Goal: Complete application form

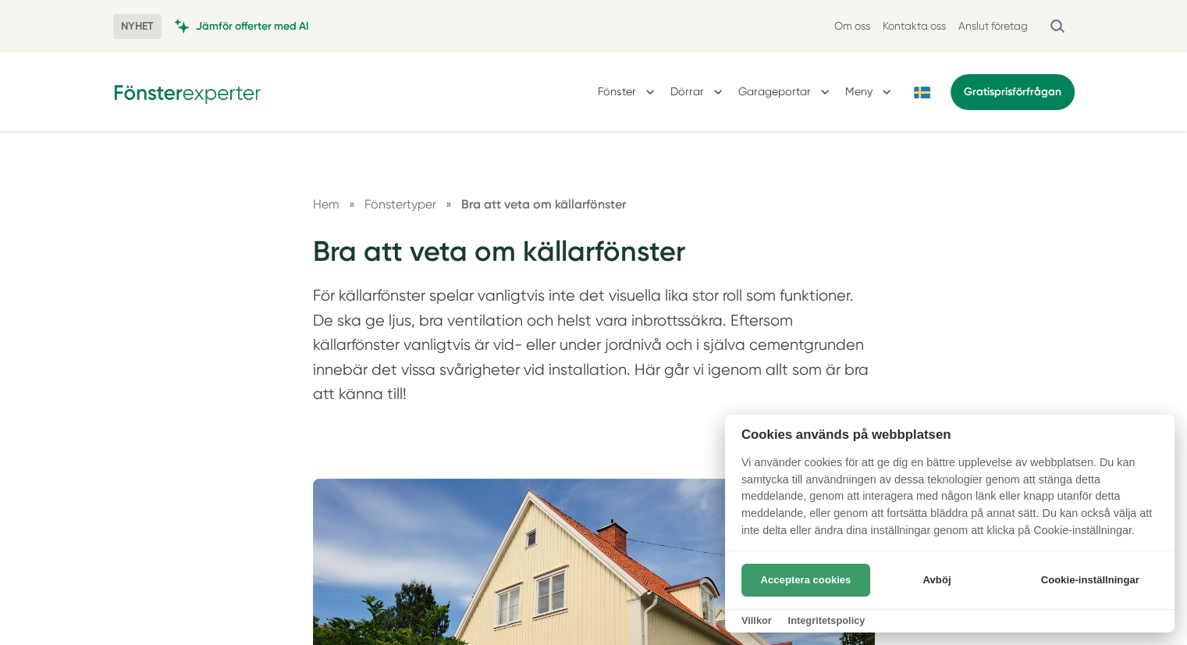
click at [804, 584] on button "Acceptera cookies" at bounding box center [805, 579] width 129 height 33
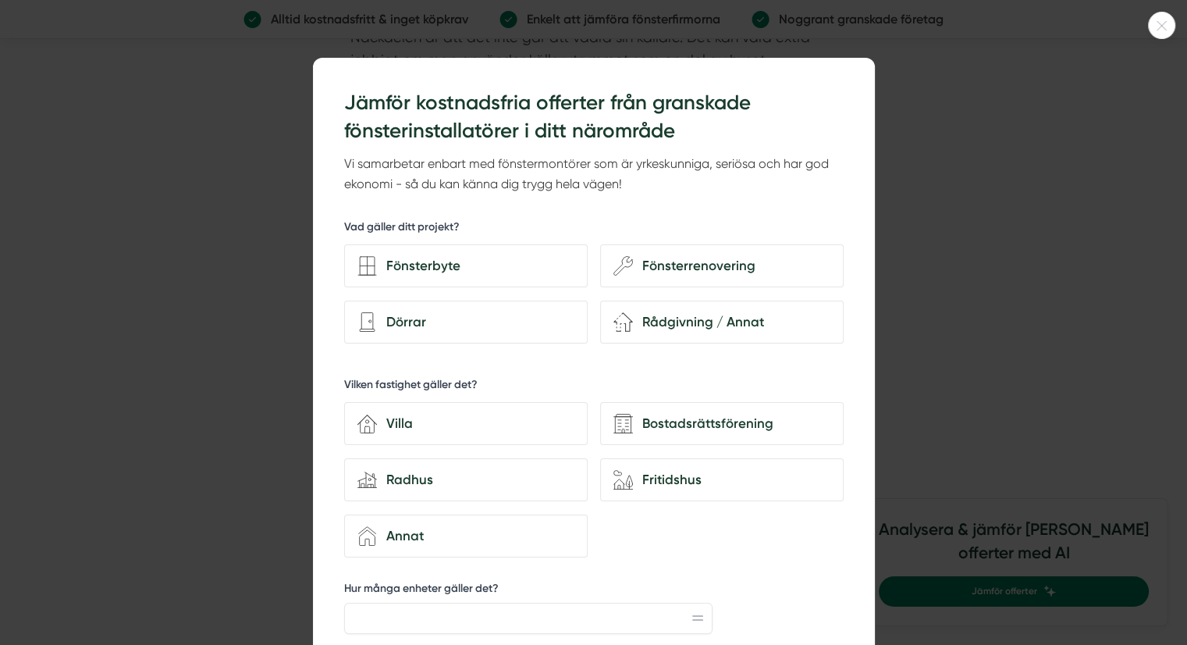
scroll to position [3303, 0]
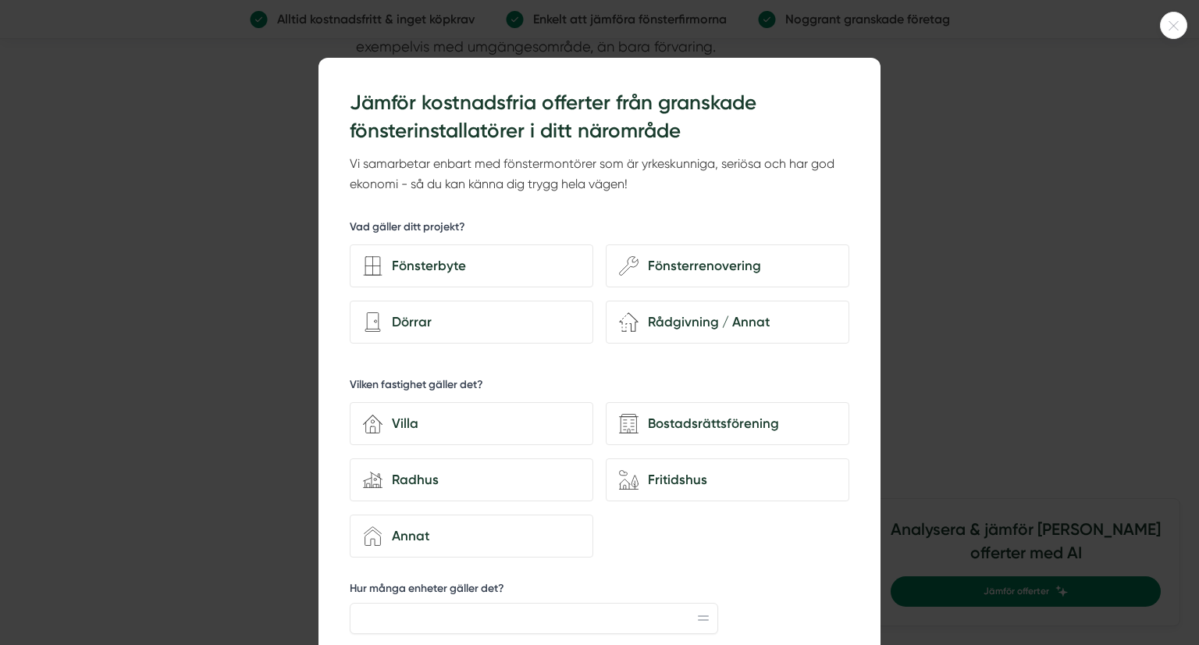
drag, startPoint x: 1193, startPoint y: 254, endPoint x: 1196, endPoint y: 315, distance: 60.1
click at [1186, 315] on html "NYHET Jämför offerter med AI Om oss Kontakta oss Anslut företag [GEOGRAPHIC_DAT…" at bounding box center [599, 311] width 1199 height 7228
click at [1175, 31] on div at bounding box center [1173, 25] width 27 height 27
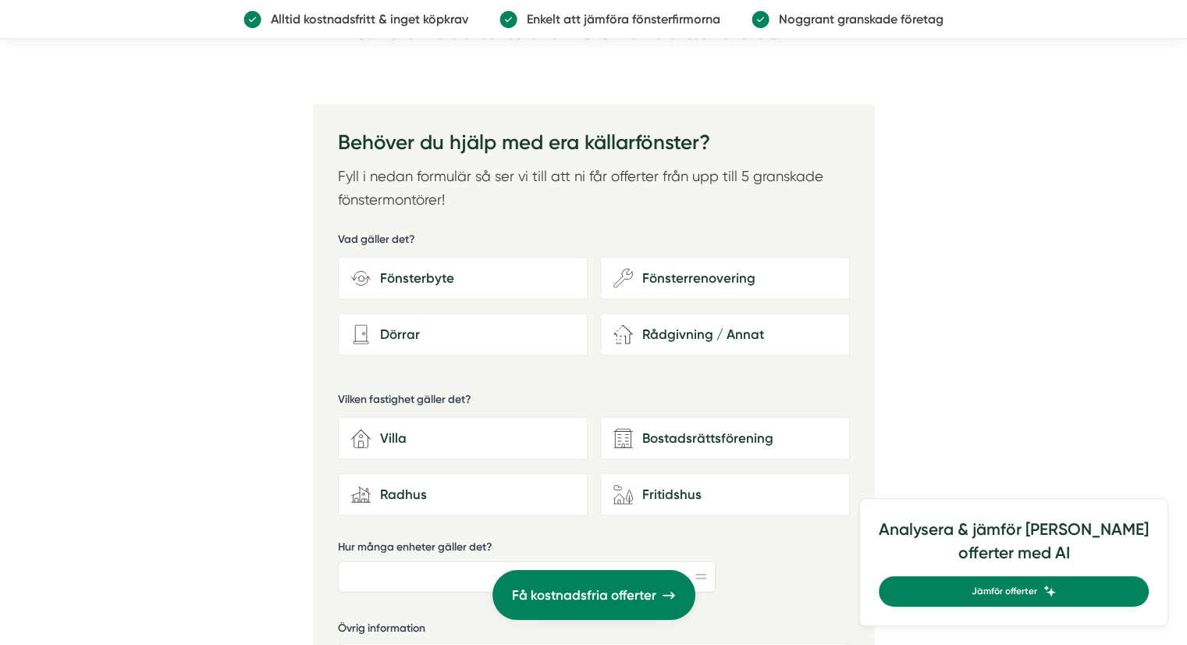
scroll to position [4185, 0]
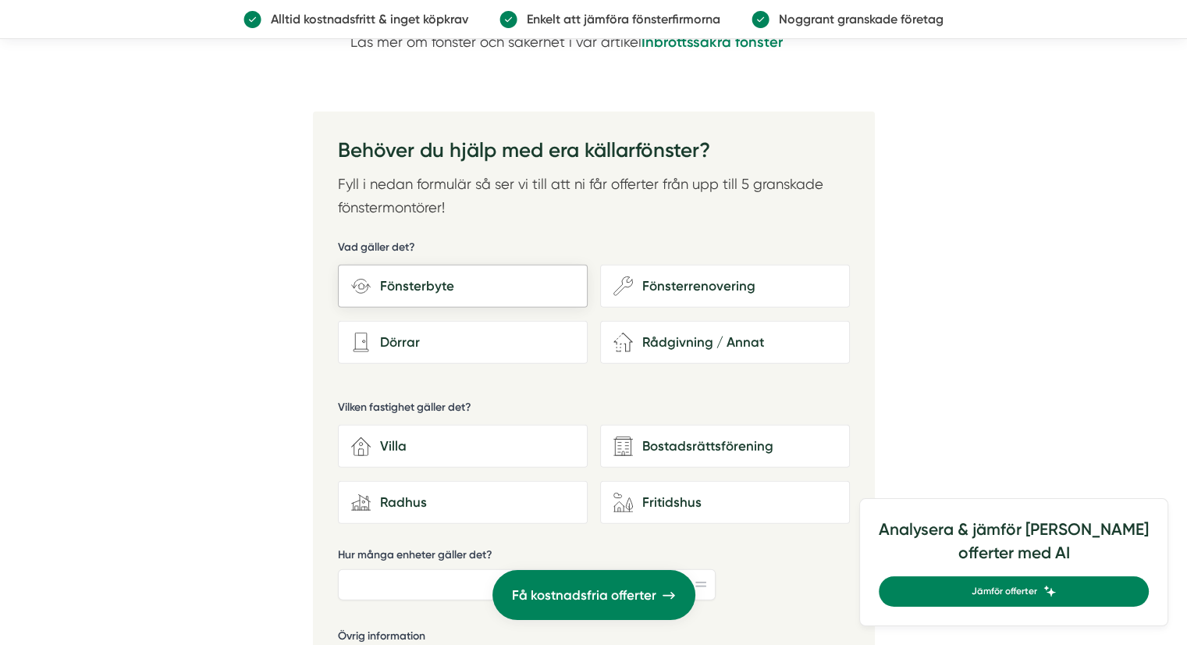
click at [499, 275] on div "Fönsterbyte" at bounding box center [473, 285] width 204 height 21
click at [0, 0] on input "Fönsterbyte" at bounding box center [0, 0] width 0 height 0
click at [435, 275] on div "Fönsterbyte" at bounding box center [473, 285] width 204 height 21
click at [0, 0] on input "Fönsterbyte" at bounding box center [0, 0] width 0 height 0
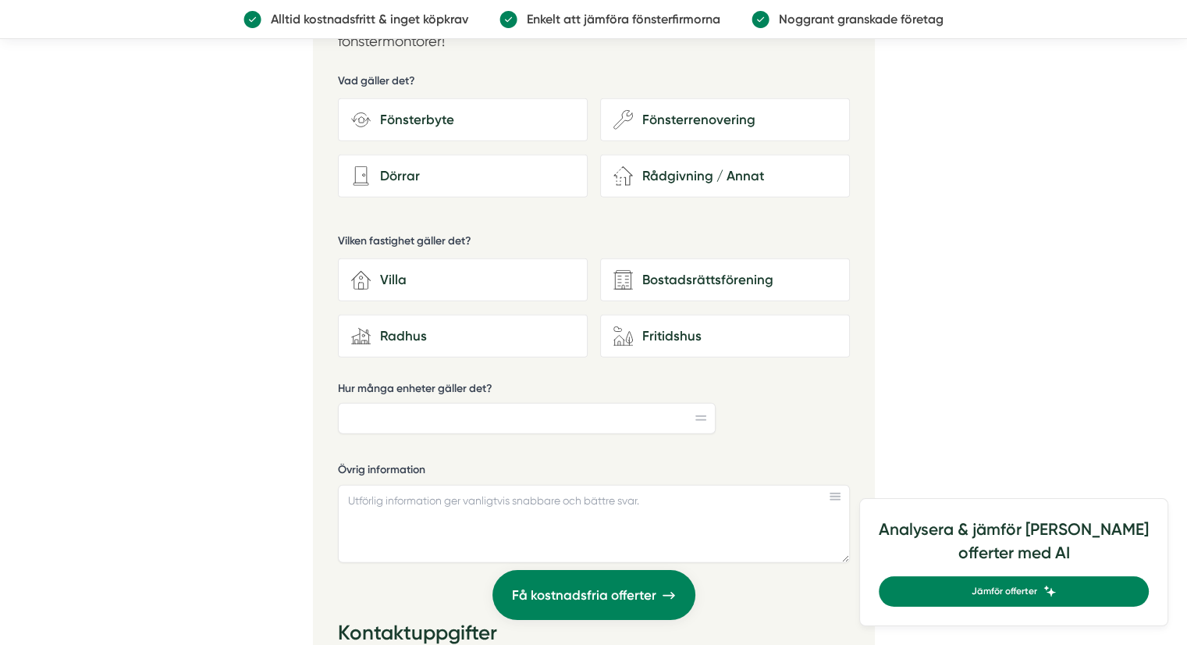
scroll to position [4430, 0]
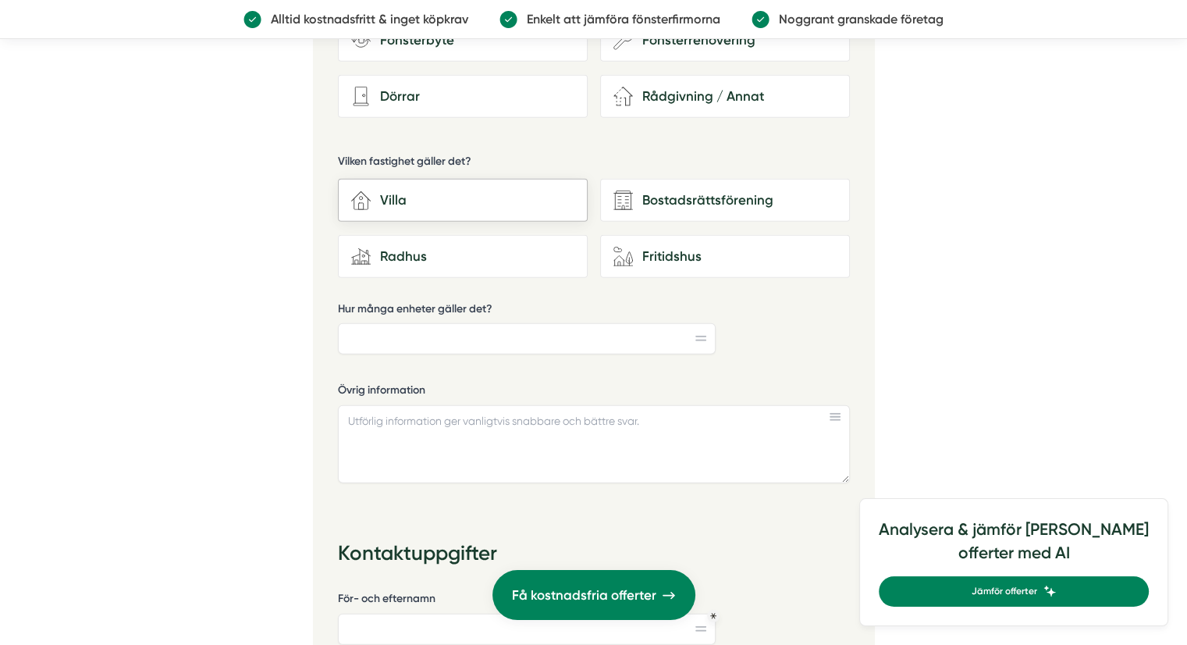
click at [422, 190] on div "Villa" at bounding box center [473, 200] width 204 height 21
click at [0, 0] on input "house-3 Villa" at bounding box center [0, 0] width 0 height 0
click at [487, 323] on input "Hur många enheter gäller det?" at bounding box center [527, 338] width 378 height 31
